Goal: Task Accomplishment & Management: Complete application form

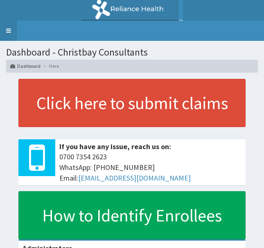
click at [8, 32] on link "Toggle navigation" at bounding box center [8, 30] width 17 height 20
drag, startPoint x: 8, startPoint y: 29, endPoint x: 7, endPoint y: 25, distance: 4.3
click at [8, 28] on link "Toggle navigation" at bounding box center [8, 30] width 17 height 20
click at [7, 27] on link "Toggle navigation" at bounding box center [8, 30] width 17 height 20
click at [9, 31] on link "Toggle navigation" at bounding box center [8, 30] width 17 height 20
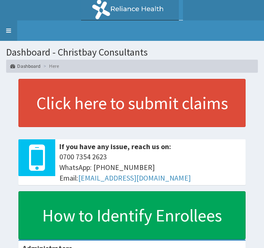
click at [9, 32] on link "Toggle navigation" at bounding box center [8, 30] width 17 height 20
click at [10, 36] on link "Toggle navigation" at bounding box center [8, 30] width 17 height 20
click at [10, 32] on link "Toggle navigation" at bounding box center [8, 30] width 17 height 20
click at [10, 30] on link "Toggle navigation" at bounding box center [8, 30] width 17 height 20
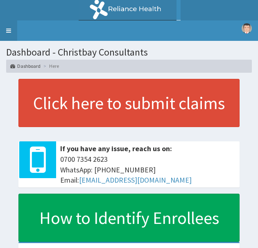
click at [8, 33] on link "Toggle navigation" at bounding box center [8, 30] width 17 height 20
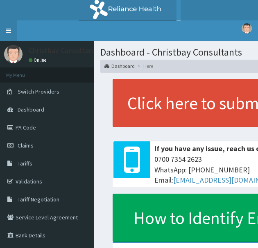
click at [8, 33] on link "Toggle navigation" at bounding box center [8, 30] width 17 height 20
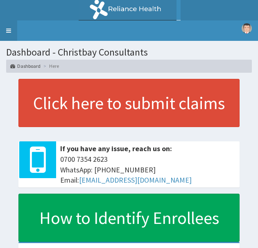
click at [7, 32] on link "Toggle navigation" at bounding box center [8, 30] width 17 height 20
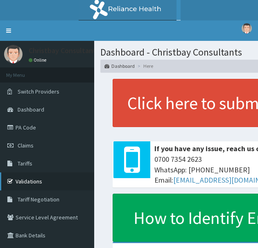
click at [39, 177] on link "Validations" at bounding box center [47, 182] width 94 height 18
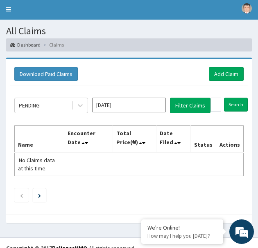
scroll to position [32, 0]
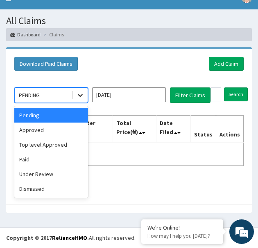
click at [79, 95] on icon at bounding box center [80, 95] width 5 height 3
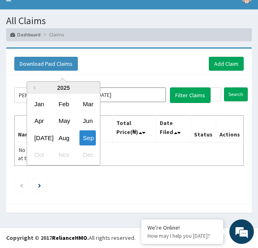
click at [136, 101] on input "Sep 2025" at bounding box center [129, 95] width 74 height 15
click at [196, 96] on button "Filter Claims" at bounding box center [190, 96] width 41 height 16
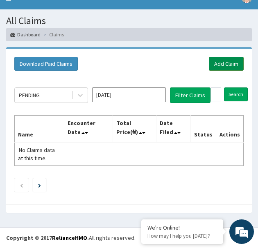
click at [225, 66] on link "Add Claim" at bounding box center [226, 64] width 35 height 14
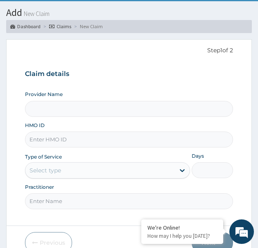
scroll to position [79, 0]
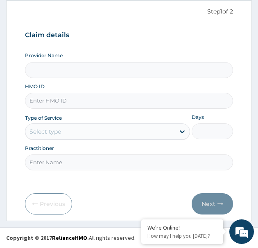
type input "Christbay Consultants"
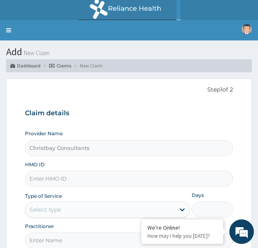
scroll to position [0, 0]
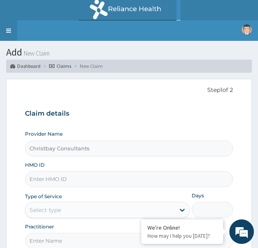
click at [9, 30] on link "Toggle navigation" at bounding box center [8, 30] width 17 height 20
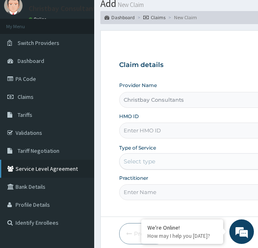
scroll to position [79, 0]
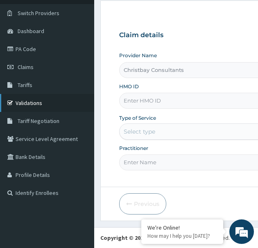
click at [36, 107] on link "Validations" at bounding box center [47, 103] width 94 height 18
